Goal: Information Seeking & Learning: Learn about a topic

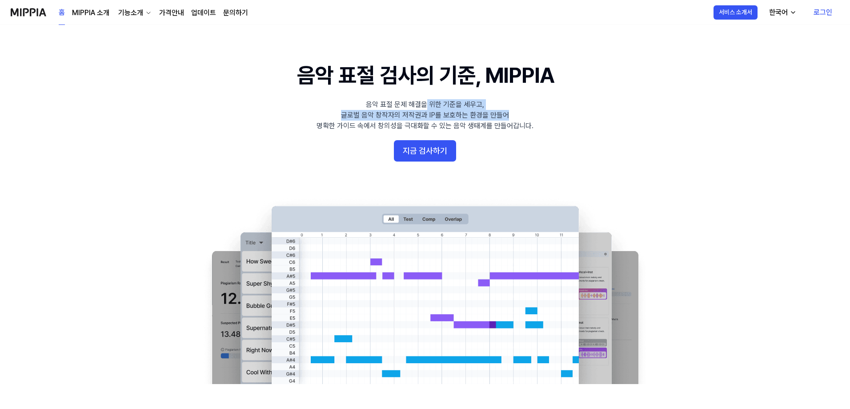
drag, startPoint x: 533, startPoint y: 122, endPoint x: 540, endPoint y: 123, distance: 7.7
click at [538, 123] on 배너 "음악 표절 검사의 기준, MIPPIA 음악 표절 문제 해결을 위한 기준을 세우고, 글로벌 음악 창작자의 저작권과 IP를 보호하는 환경을 만들어…" at bounding box center [425, 221] width 640 height 323
click at [540, 123] on 배너 "음악 표절 검사의 기준, MIPPIA 음악 표절 문제 해결을 위한 기준을 세우고, 글로벌 음악 창작자의 저작권과 IP를 보호하는 환경을 만들어…" at bounding box center [425, 221] width 640 height 323
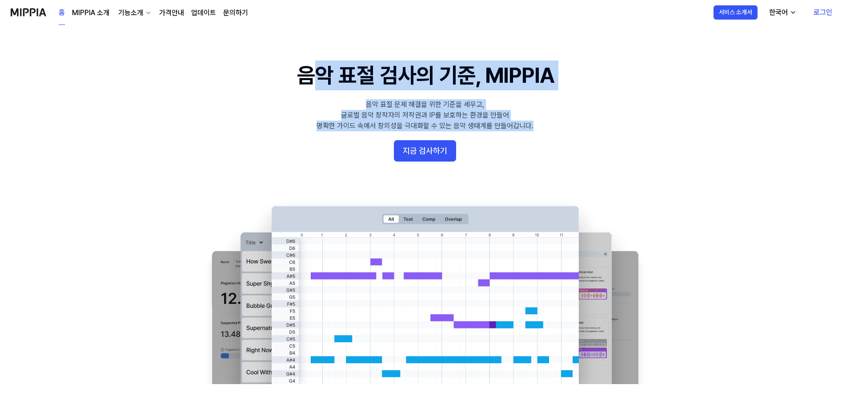
drag, startPoint x: 541, startPoint y: 134, endPoint x: 299, endPoint y: 96, distance: 245.3
click at [283, 97] on 배너 "음악 표절 검사의 기준, MIPPIA 음악 표절 문제 해결을 위한 기준을 세우고, 글로벌 음악 창작자의 저작권과 IP를 보호하는 환경을 만들어…" at bounding box center [425, 221] width 640 height 323
click at [430, 99] on 배너 "음악 표절 검사의 기준, MIPPIA 음악 표절 문제 해결을 위한 기준을 세우고, 글로벌 음악 창작자의 저작권과 IP를 보호하는 환경을 만들어…" at bounding box center [425, 221] width 640 height 323
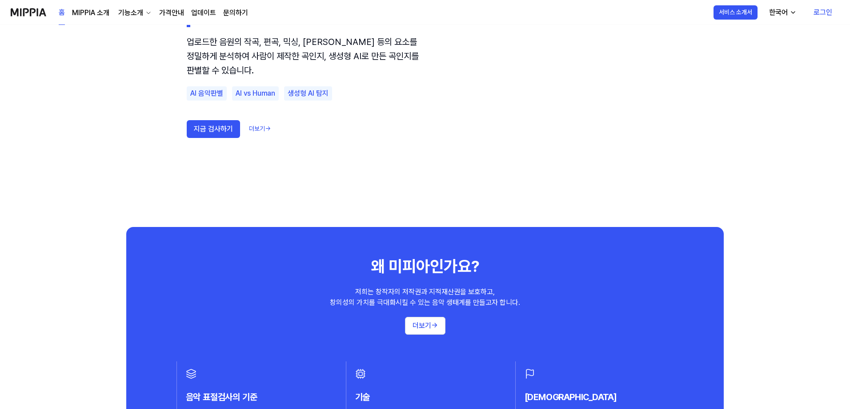
scroll to position [578, 0]
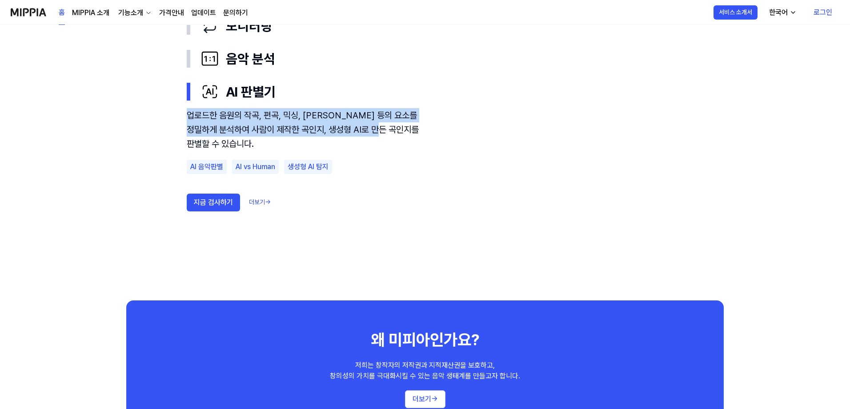
drag, startPoint x: 193, startPoint y: 113, endPoint x: 403, endPoint y: 129, distance: 210.5
click at [403, 129] on div "업로드한 음원의 작곡, 편곡, 믹싱, [PERSON_NAME] 등의 요소를 정밀하게 분석하여 사람이 제작한 곡인지, 생성형 AI로 만든 곡인지…" at bounding box center [307, 129] width 240 height 43
drag, startPoint x: 287, startPoint y: 140, endPoint x: 178, endPoint y: 120, distance: 111.3
click at [178, 120] on div "표절 검사 모니터링 음악 분석 AI 판별기 업로드한 음원의 작곡, 편곡, 믹싱, 마스터링 등의 요소를 정밀하게 분석하여 사람이 제작한 곡인지,…" at bounding box center [425, 102] width 498 height 253
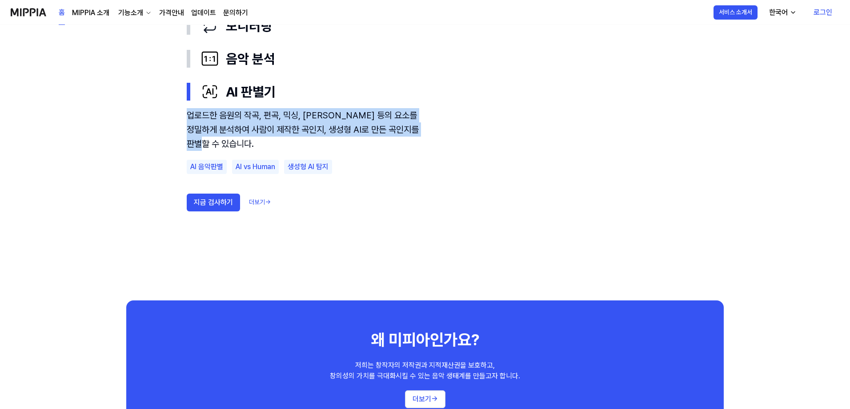
click at [217, 121] on div "업로드한 음원의 작곡, 편곡, 믹싱, [PERSON_NAME] 등의 요소를 정밀하게 분석하여 사람이 제작한 곡인지, 생성형 AI로 만든 곡인지…" at bounding box center [307, 129] width 240 height 43
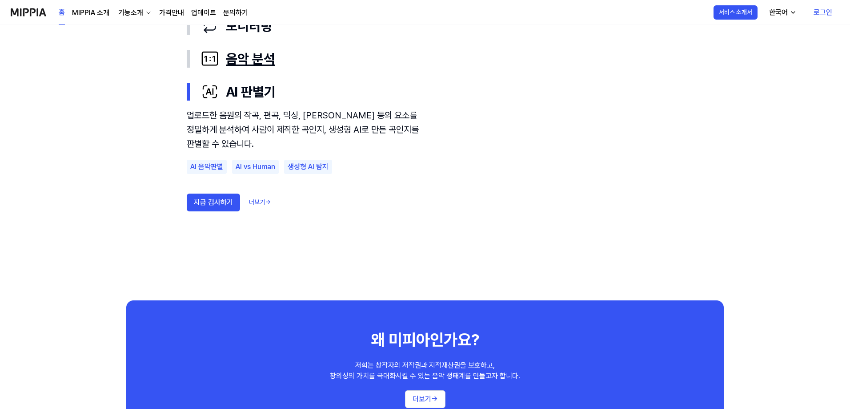
click at [237, 57] on div "음악 분석" at bounding box center [432, 58] width 462 height 19
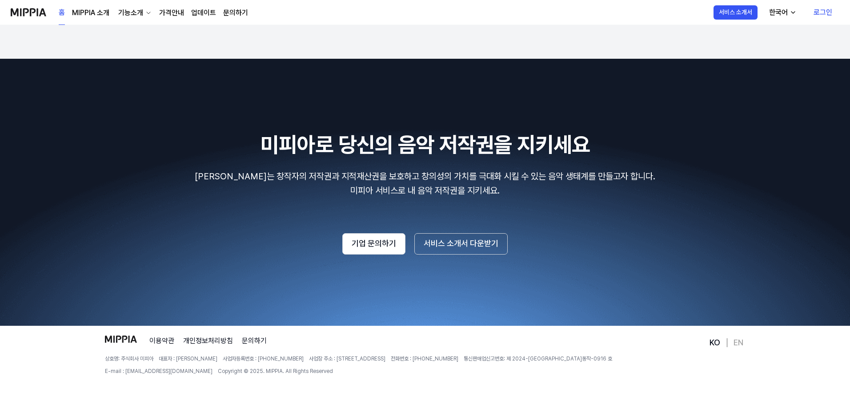
scroll to position [1498, 0]
